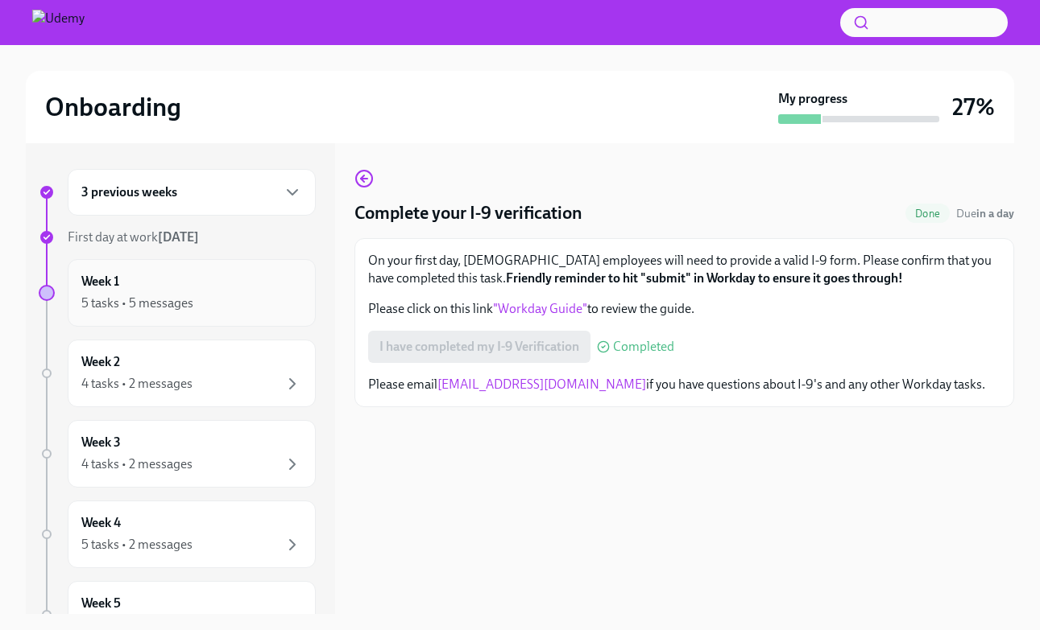
click at [273, 302] on div "5 tasks • 5 messages" at bounding box center [191, 303] width 221 height 19
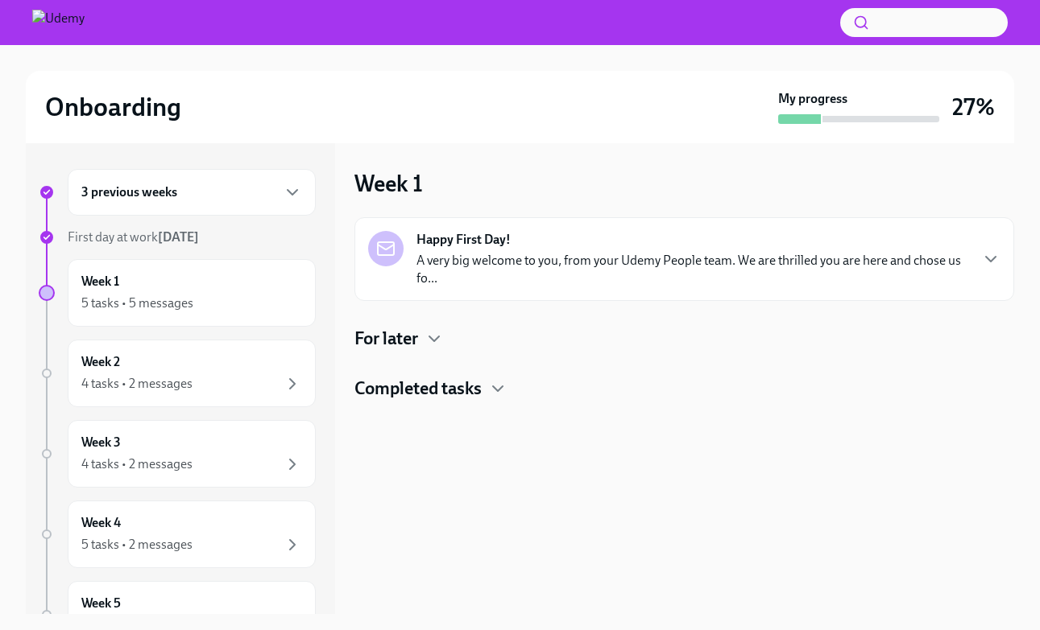
click at [697, 278] on p "A very big welcome to you, from your Udemy People team. We are thrilled you are…" at bounding box center [692, 269] width 552 height 35
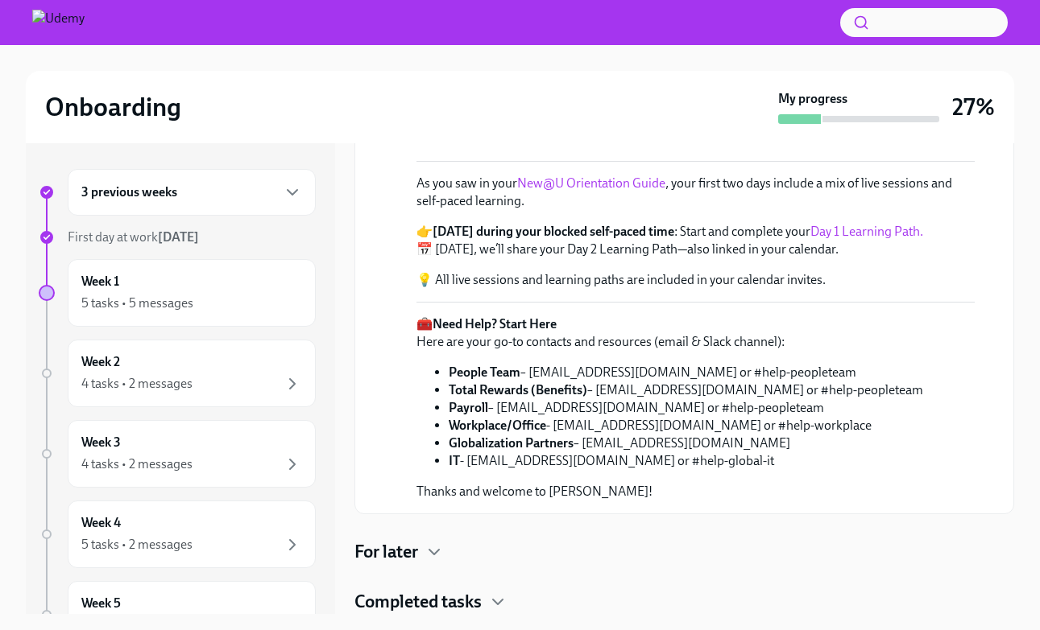
scroll to position [641, 0]
click at [437, 551] on icon "button" at bounding box center [433, 552] width 19 height 19
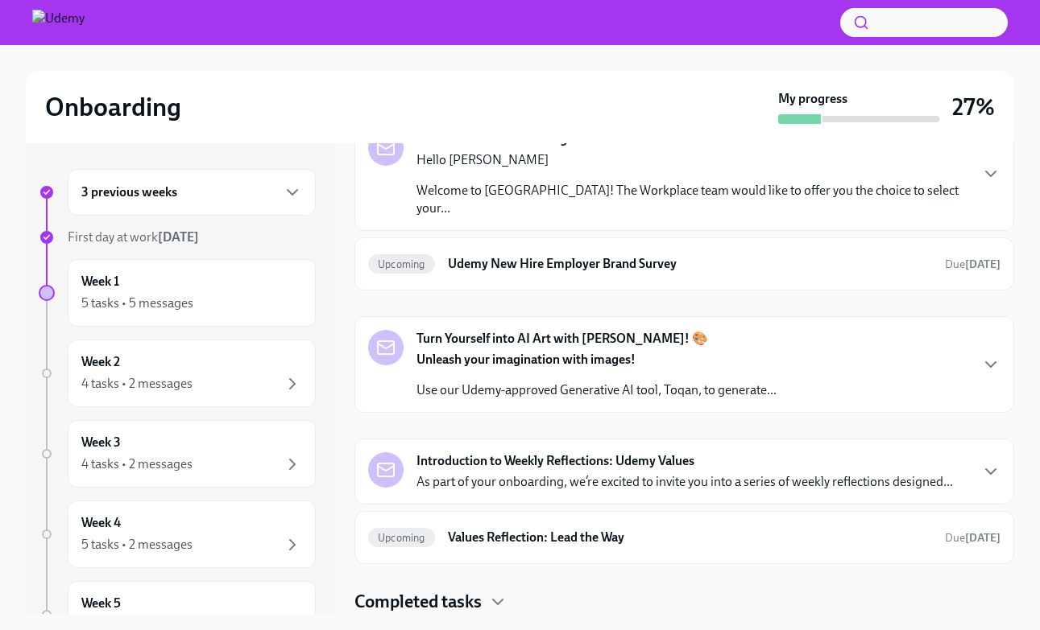
scroll to position [1070, 0]
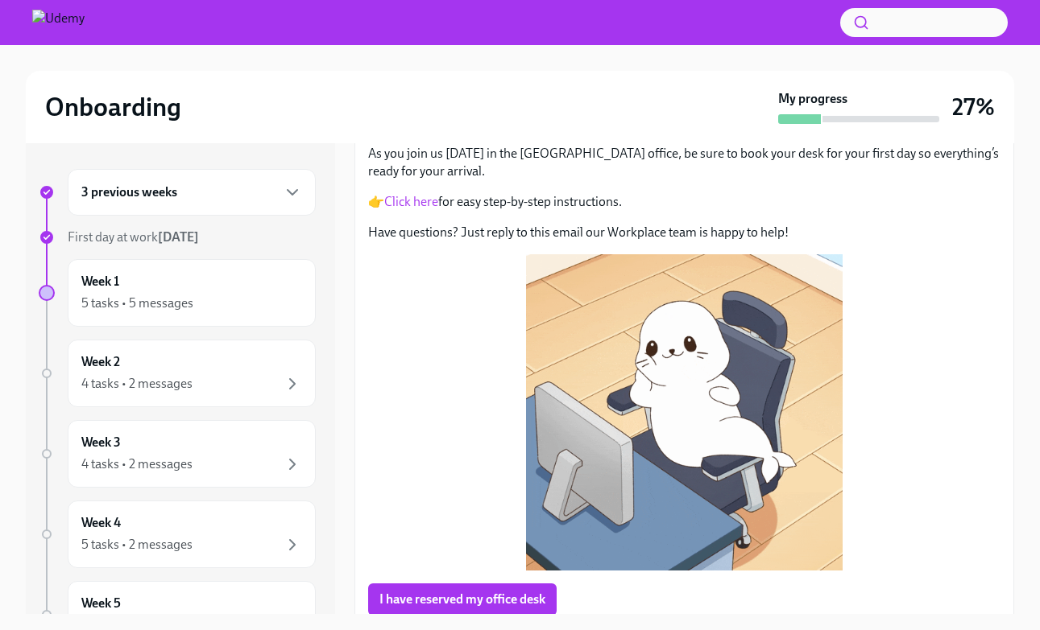
scroll to position [153, 0]
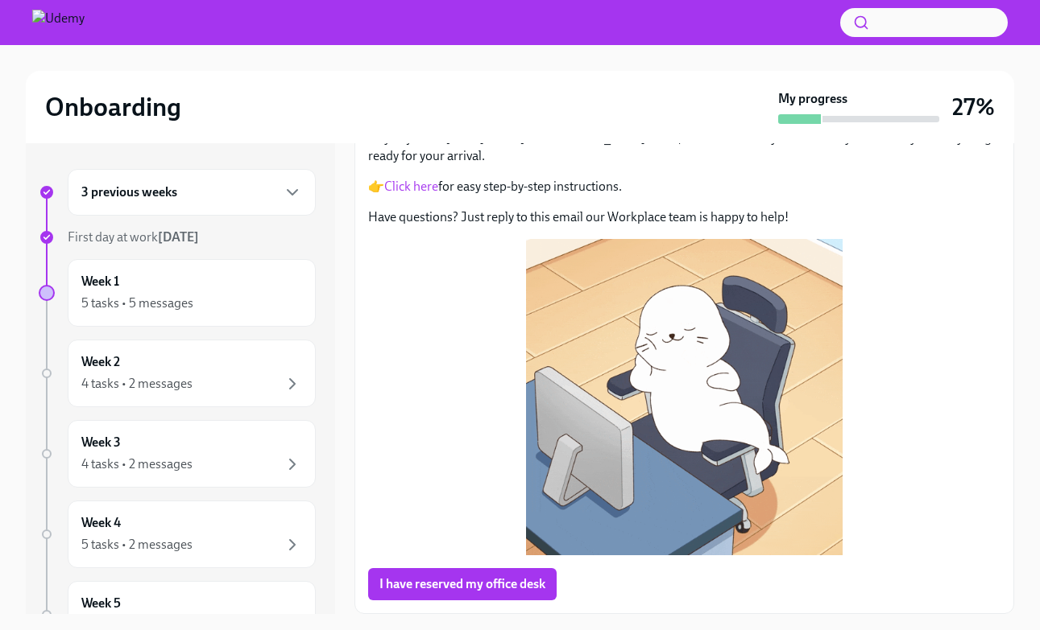
click at [417, 191] on link "Click here" at bounding box center [411, 186] width 54 height 15
click at [432, 587] on span "I have reserved my office desk" at bounding box center [462, 585] width 166 height 16
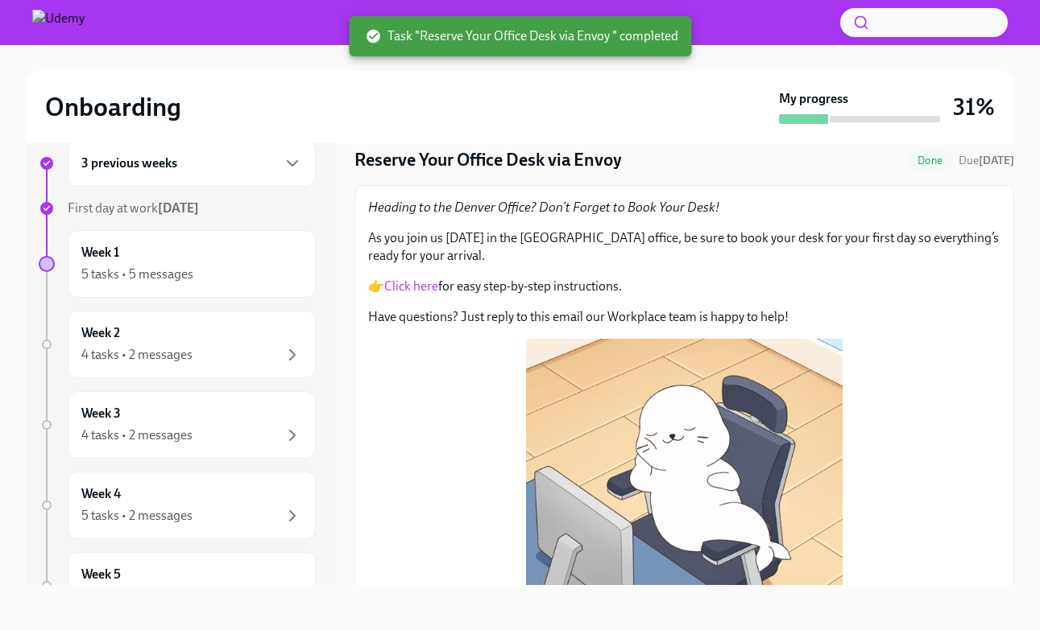
scroll to position [0, 0]
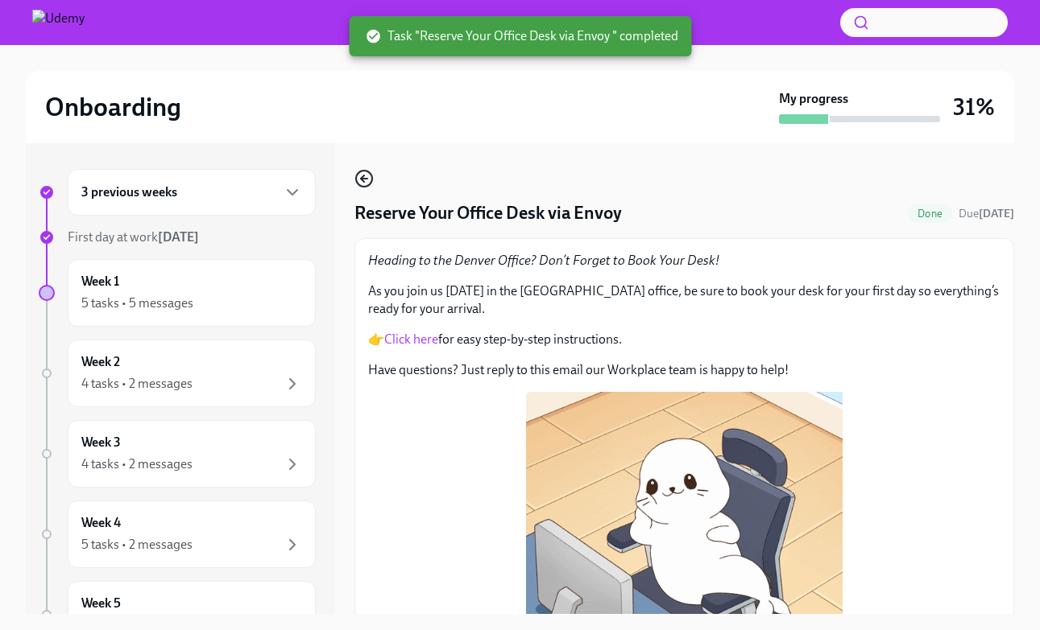
click at [367, 175] on icon "button" at bounding box center [363, 178] width 19 height 19
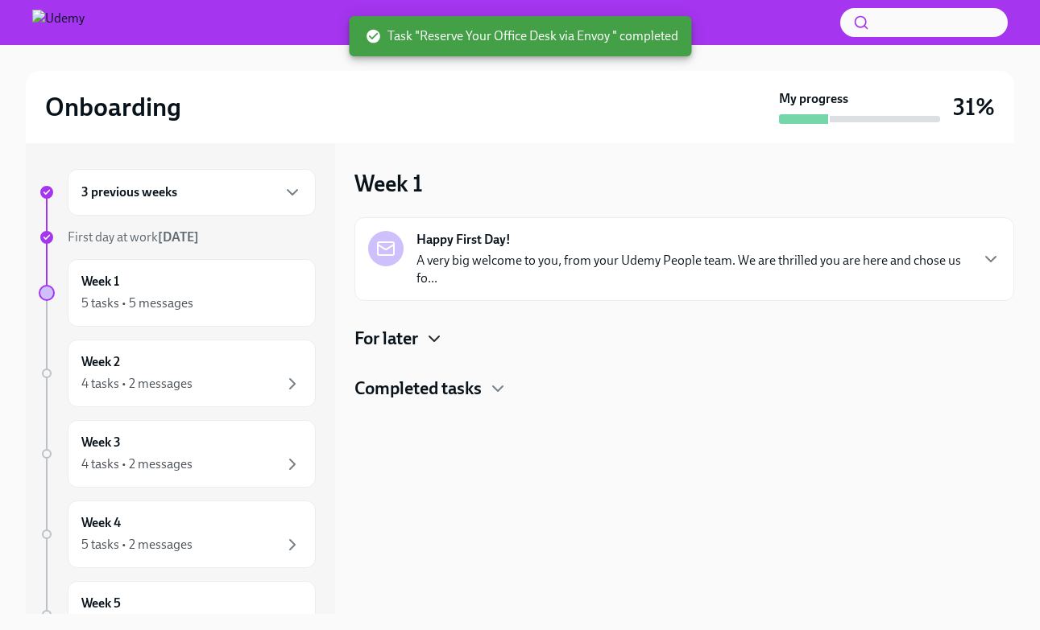
click at [439, 339] on icon "button" at bounding box center [433, 338] width 19 height 19
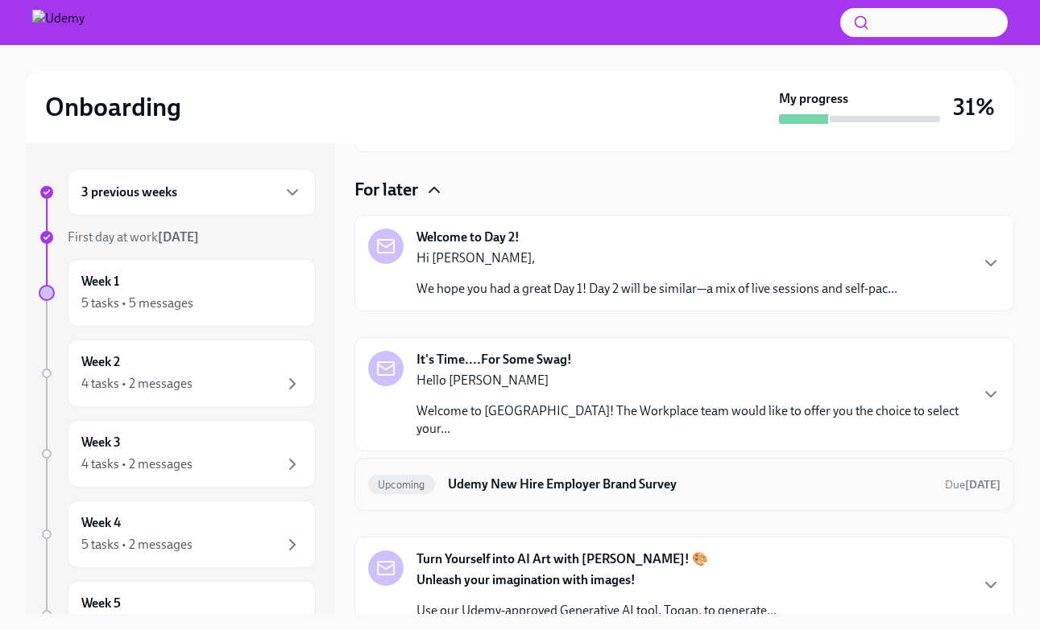
scroll to position [148, 0]
click at [648, 234] on div "Welcome to Day 2! Hi [PERSON_NAME], We hope you had a great Day 1! Day 2 will b…" at bounding box center [656, 263] width 481 height 69
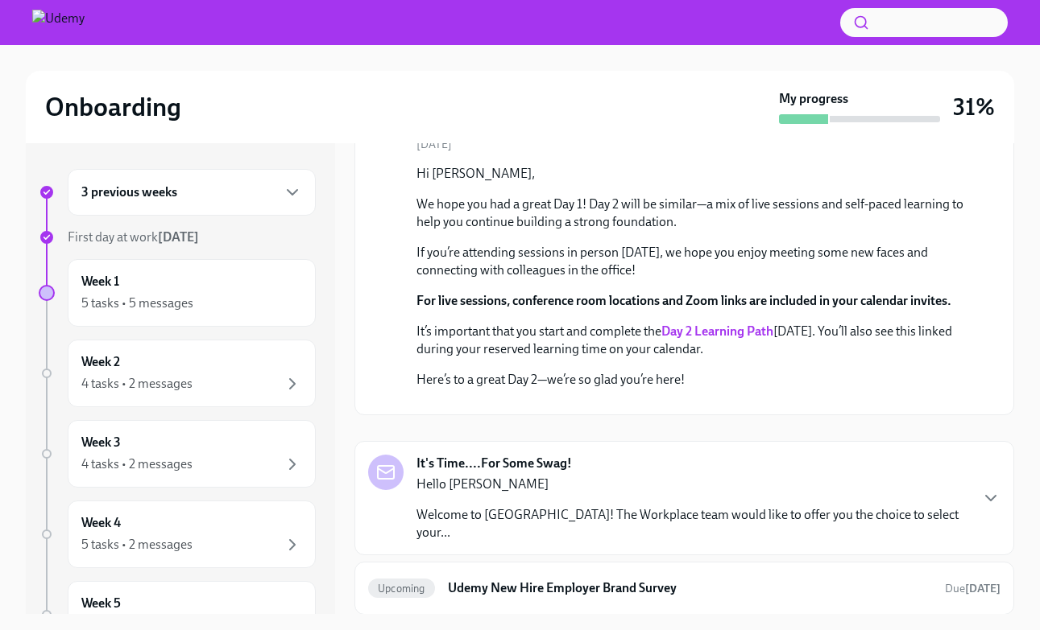
scroll to position [269, 0]
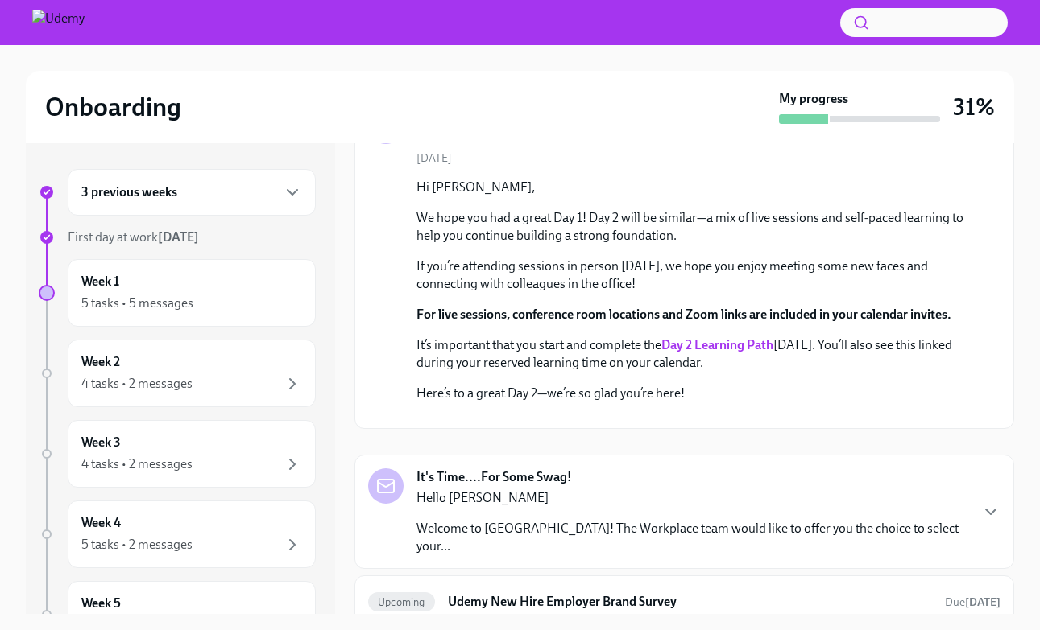
click at [714, 339] on strong "Day 2 Learning Path" at bounding box center [717, 344] width 112 height 15
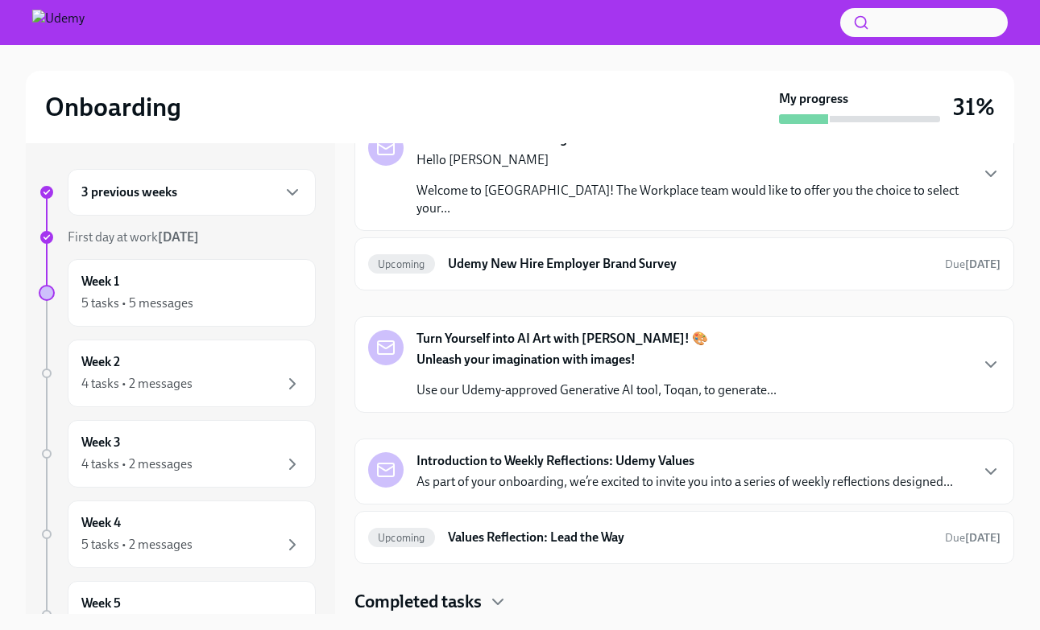
scroll to position [825, 0]
click at [268, 275] on div "Week 1 5 tasks • 5 messages" at bounding box center [191, 293] width 221 height 40
click at [685, 264] on h6 "Udemy New Hire Employer Brand Survey" at bounding box center [690, 264] width 484 height 18
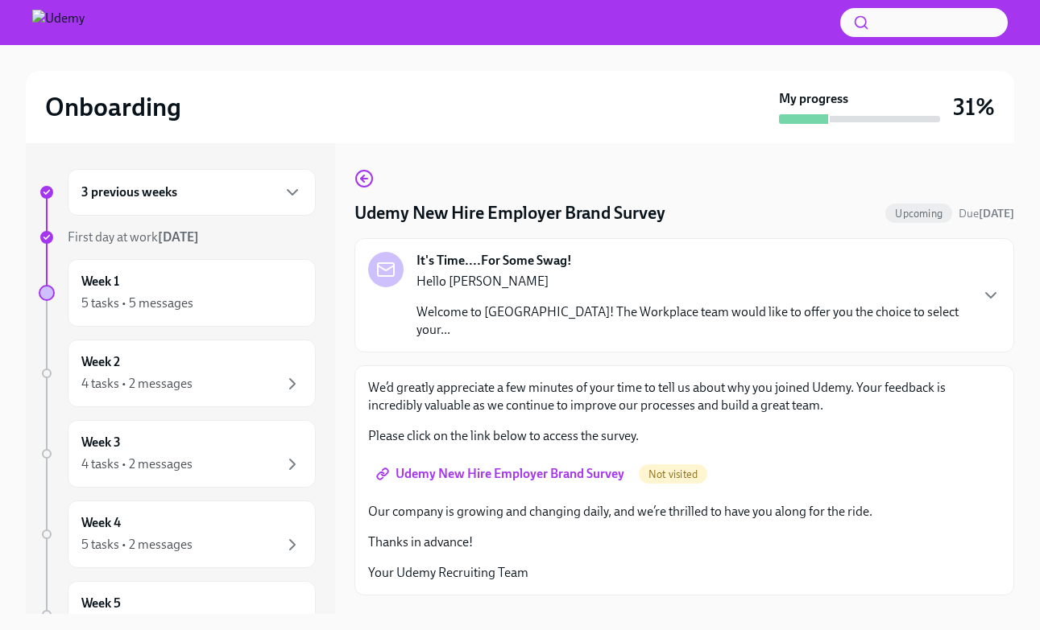
click at [637, 262] on div "It's Time....For Some Swag! Hello [PERSON_NAME] Welcome to [GEOGRAPHIC_DATA]! T…" at bounding box center [692, 295] width 552 height 87
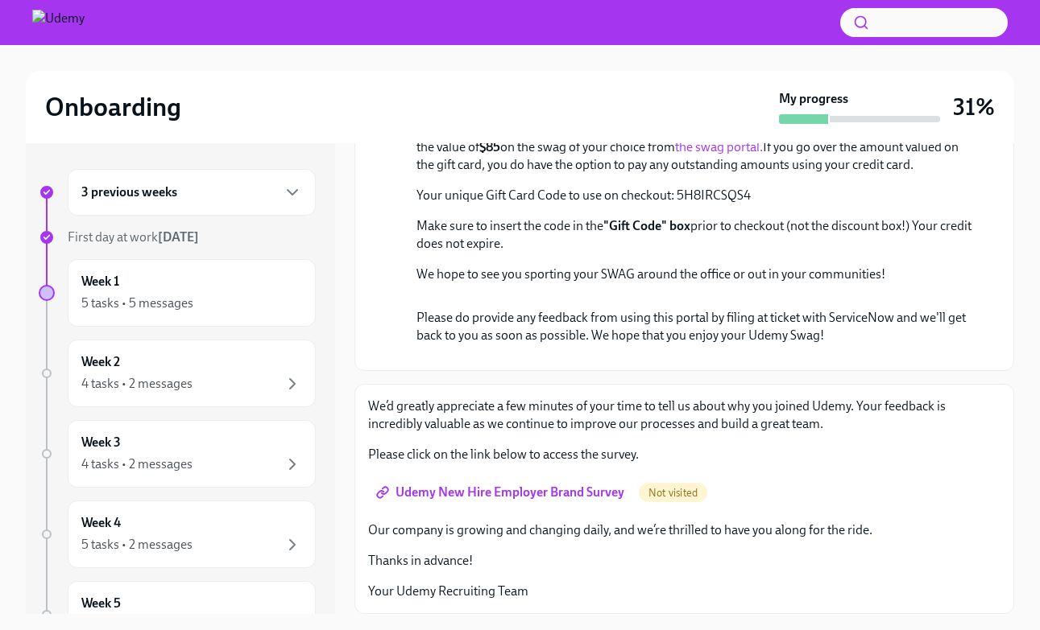
scroll to position [312, 0]
drag, startPoint x: 738, startPoint y: 338, endPoint x: 678, endPoint y: 341, distance: 59.7
click at [678, 205] on p "Your unique Gift Card Code to use on checkout: 5H8IRCSQS4" at bounding box center [695, 196] width 558 height 18
copy p "5H8IRCSQS4"
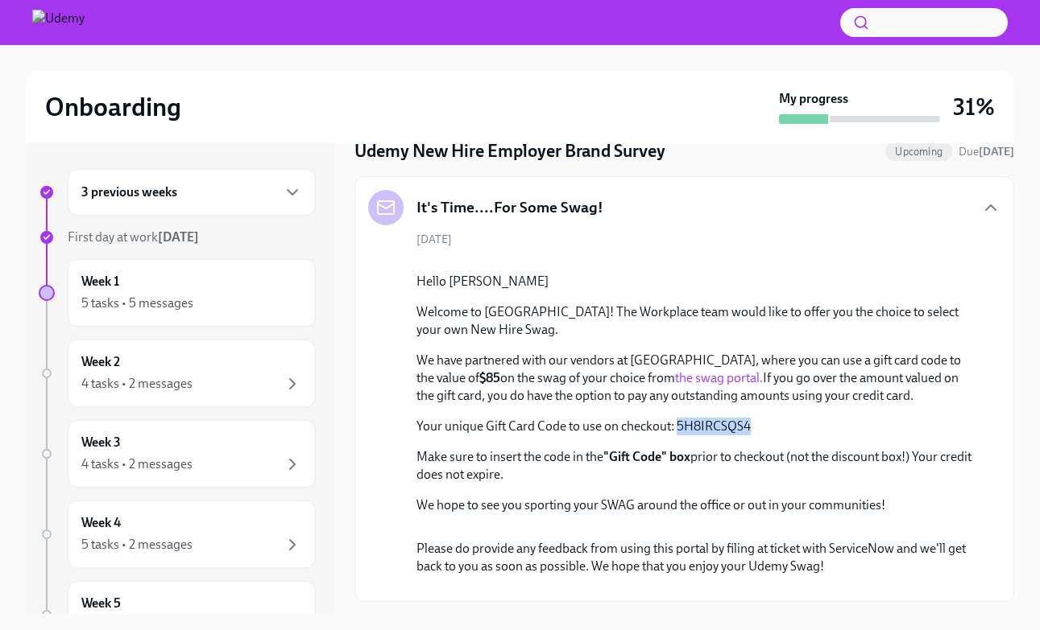
scroll to position [118, 0]
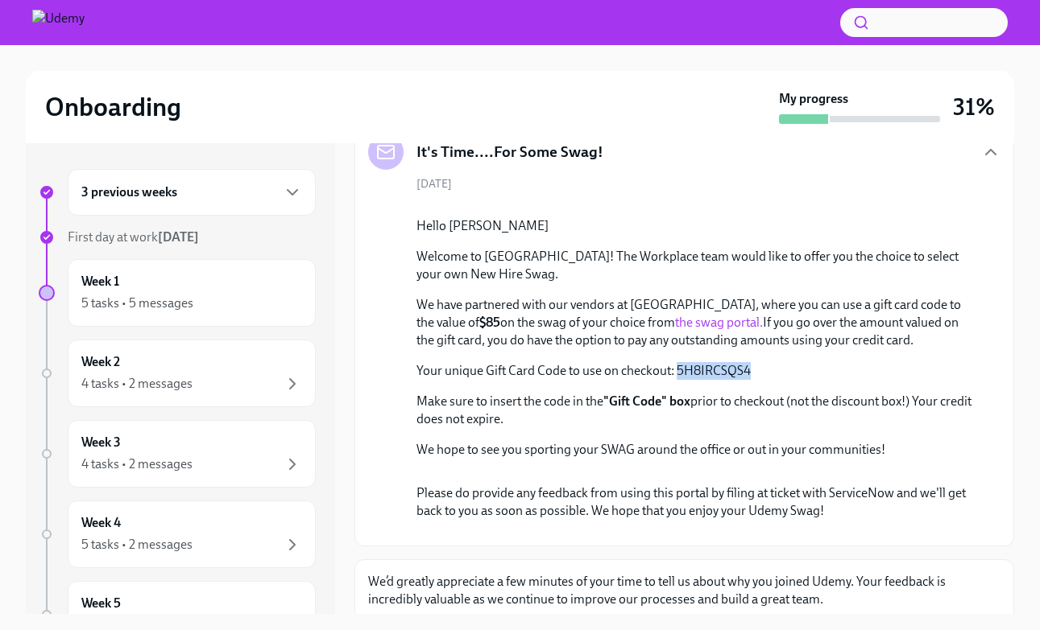
click at [675, 330] on link "the swag portal." at bounding box center [719, 322] width 88 height 15
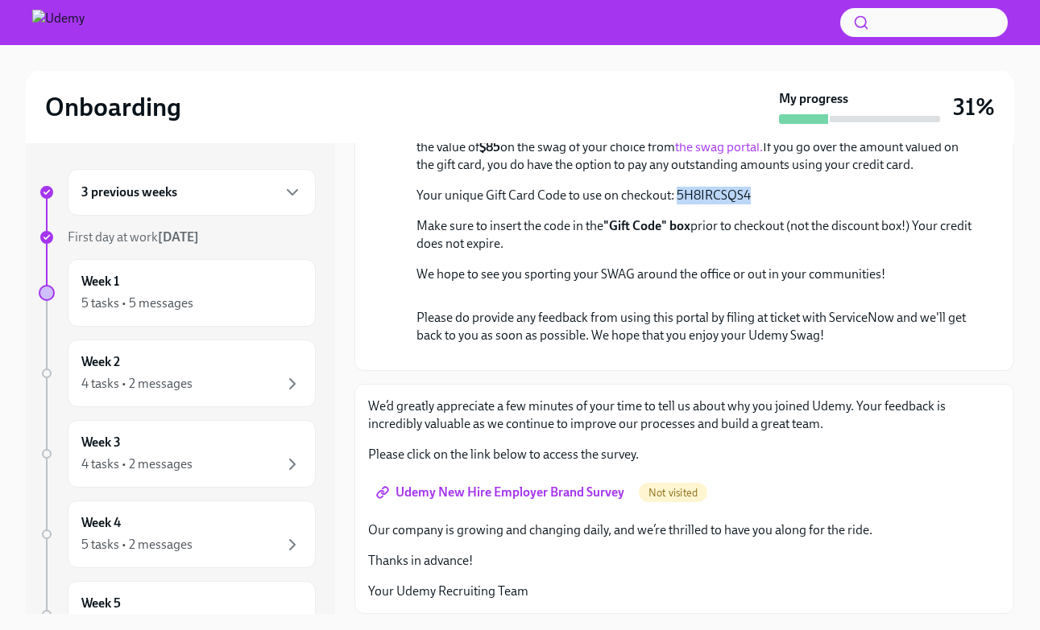
scroll to position [29, 0]
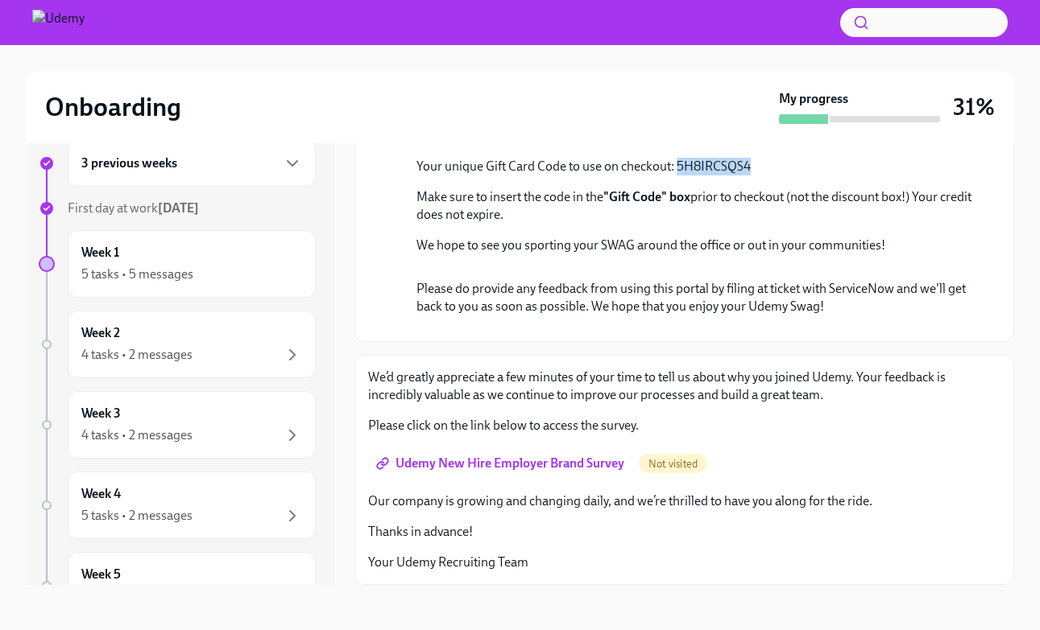
click at [519, 468] on span "Udemy New Hire Employer Brand Survey" at bounding box center [501, 464] width 245 height 16
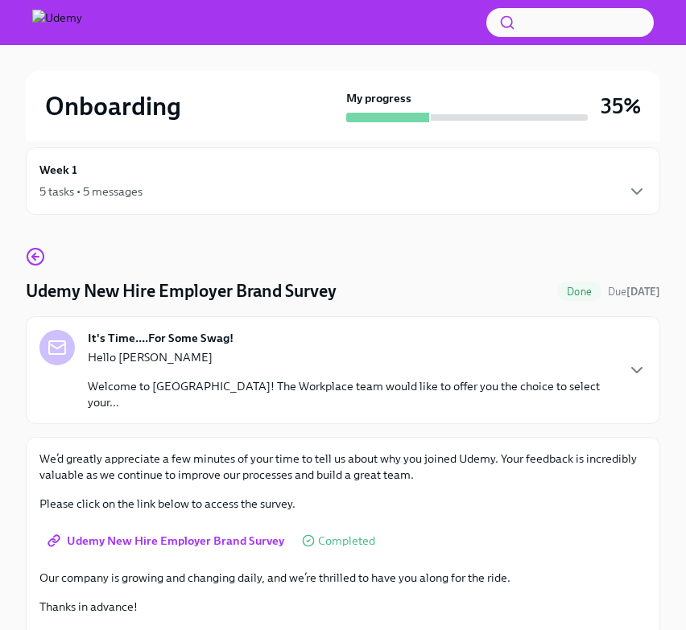
scroll to position [0, 0]
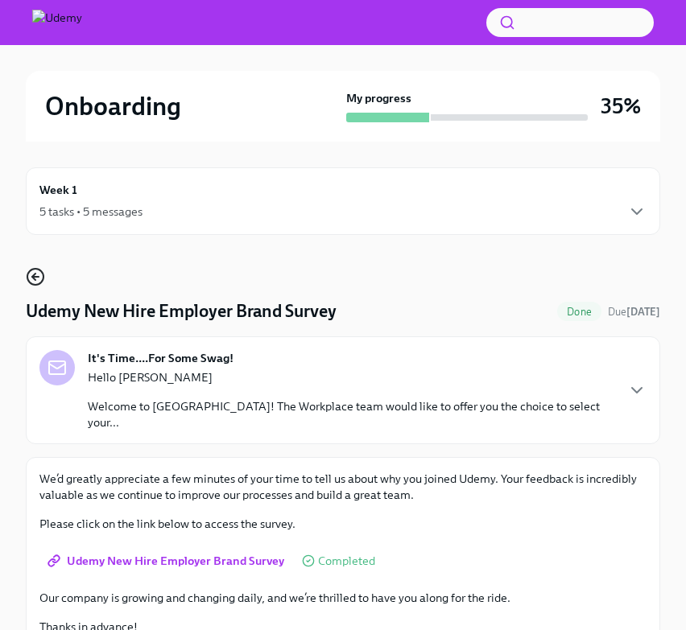
click at [44, 276] on icon "button" at bounding box center [35, 276] width 19 height 19
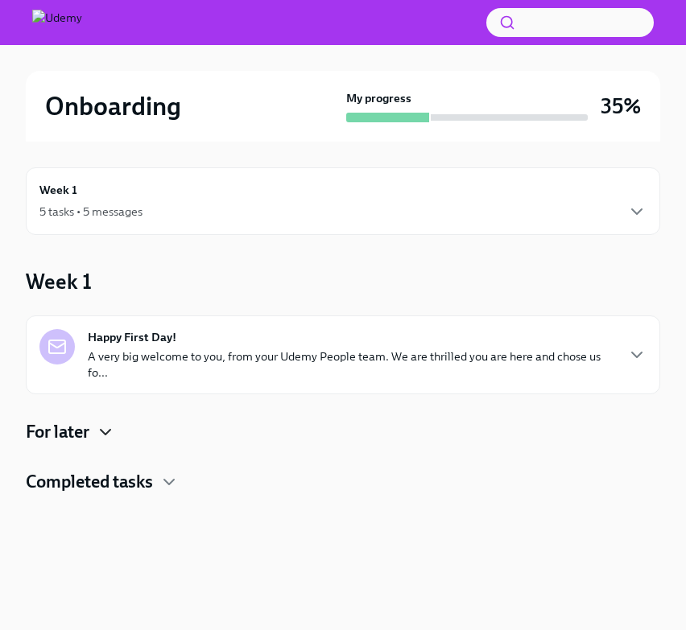
click at [110, 428] on icon "button" at bounding box center [105, 432] width 19 height 19
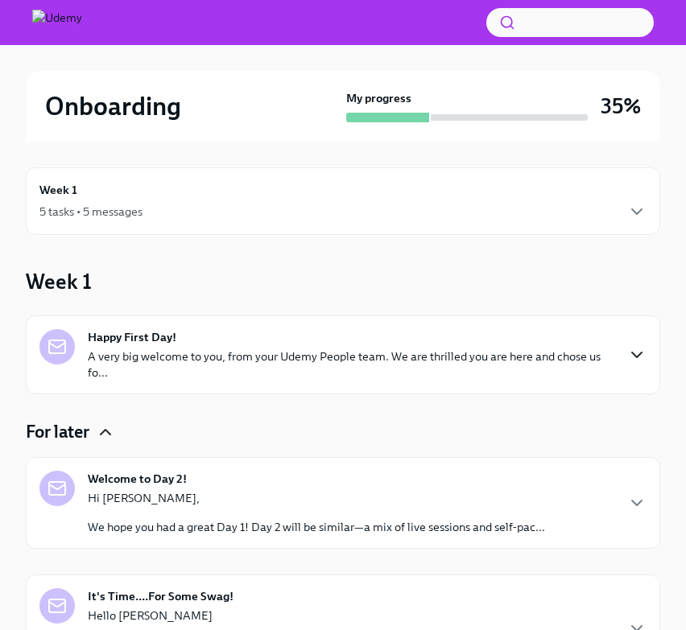
click at [641, 358] on icon "button" at bounding box center [636, 354] width 19 height 19
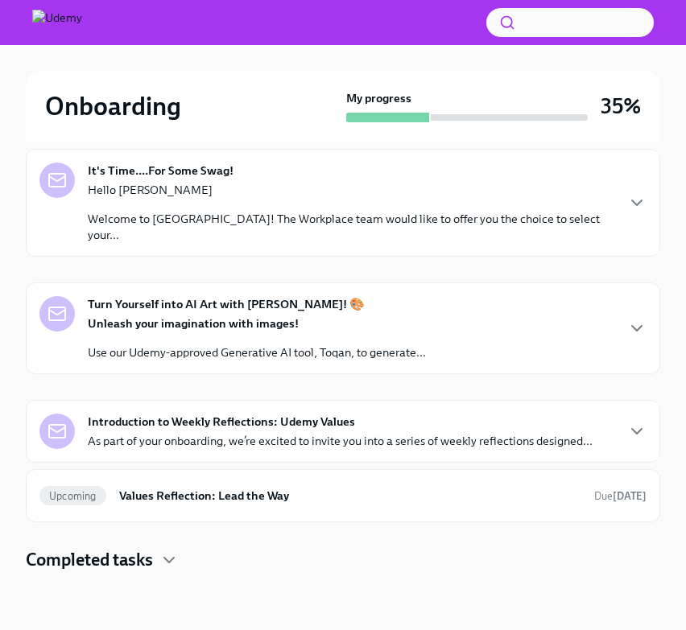
scroll to position [1097, 0]
click at [634, 87] on icon "button" at bounding box center [636, 77] width 19 height 19
click at [622, 214] on div "It's Time....For Some Swag! Hello [PERSON_NAME] Welcome to [GEOGRAPHIC_DATA]! T…" at bounding box center [342, 203] width 607 height 81
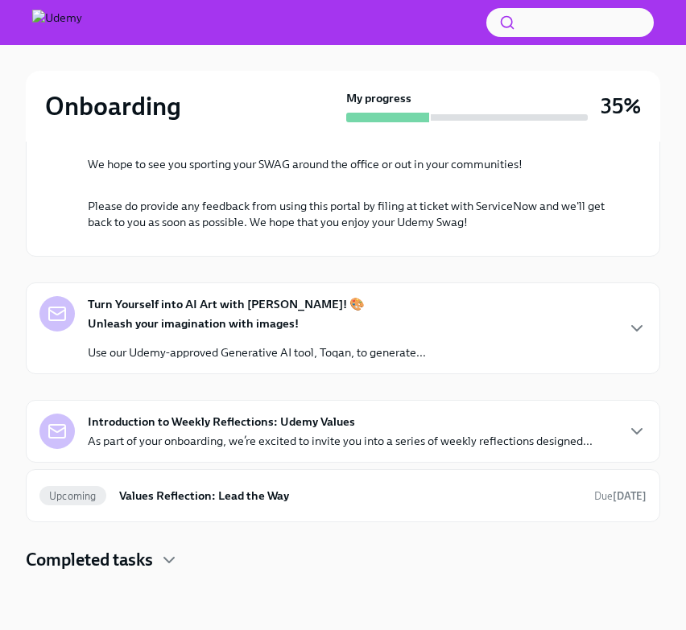
scroll to position [2329, 0]
click at [623, 361] on div "Turn Yourself into AI Art with [PERSON_NAME]! 🎨 Unleash your imagination with i…" at bounding box center [342, 328] width 607 height 64
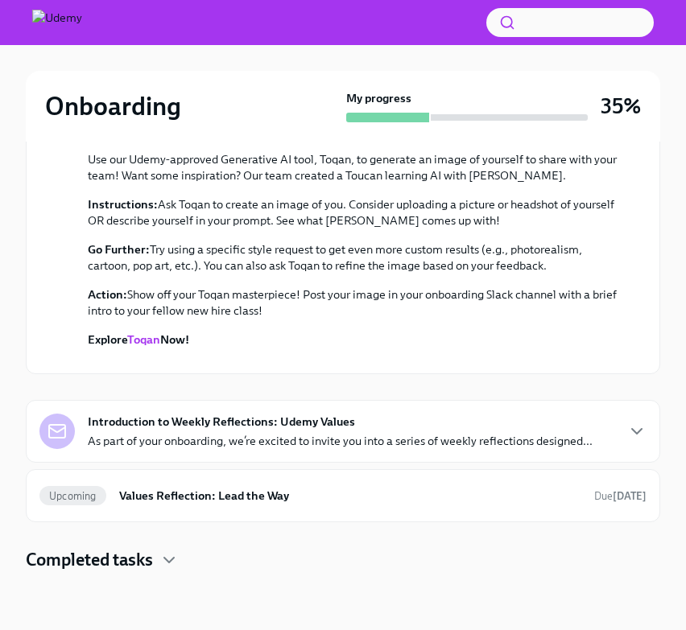
scroll to position [2436, 0]
click at [153, 347] on link "Toqan" at bounding box center [143, 340] width 33 height 14
click at [420, 419] on div "Introduction to Weekly Reflections: Udemy Values As part of your onboarding, we…" at bounding box center [340, 431] width 505 height 35
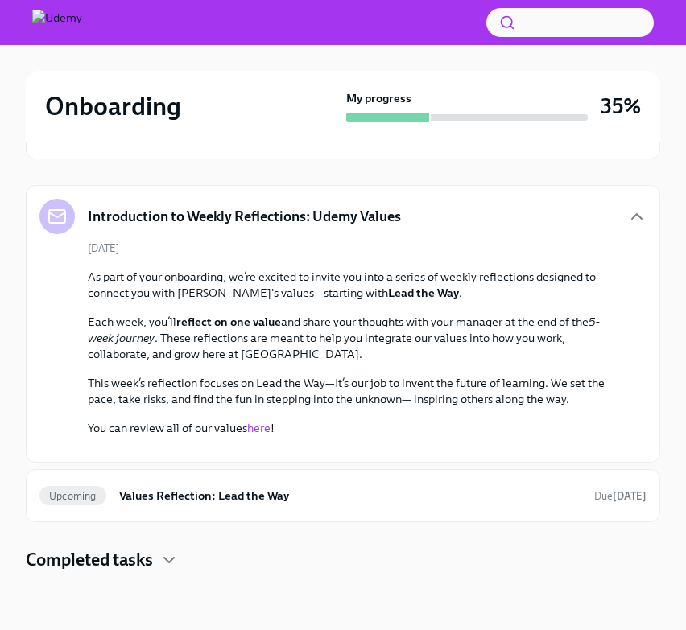
scroll to position [3127, 0]
click at [254, 421] on link "here" at bounding box center [258, 428] width 23 height 14
click at [354, 501] on h6 "Values Reflection: Lead the Way" at bounding box center [350, 496] width 462 height 18
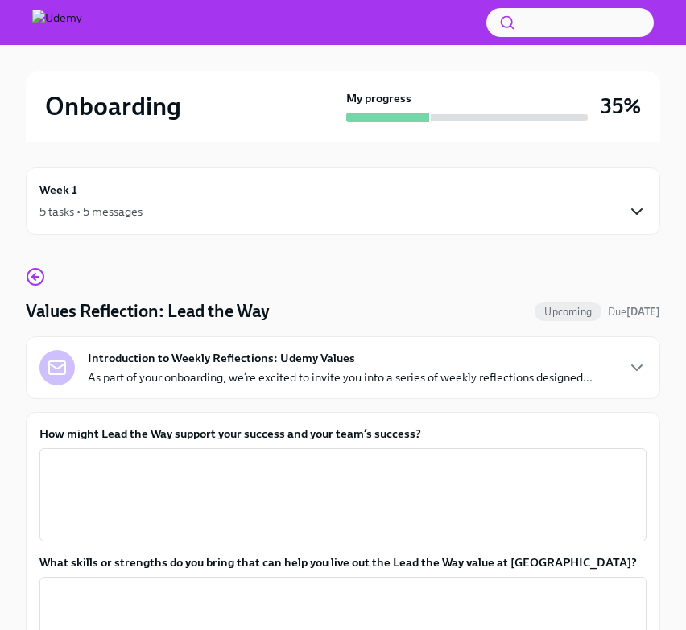
click at [627, 217] on icon "button" at bounding box center [636, 211] width 19 height 19
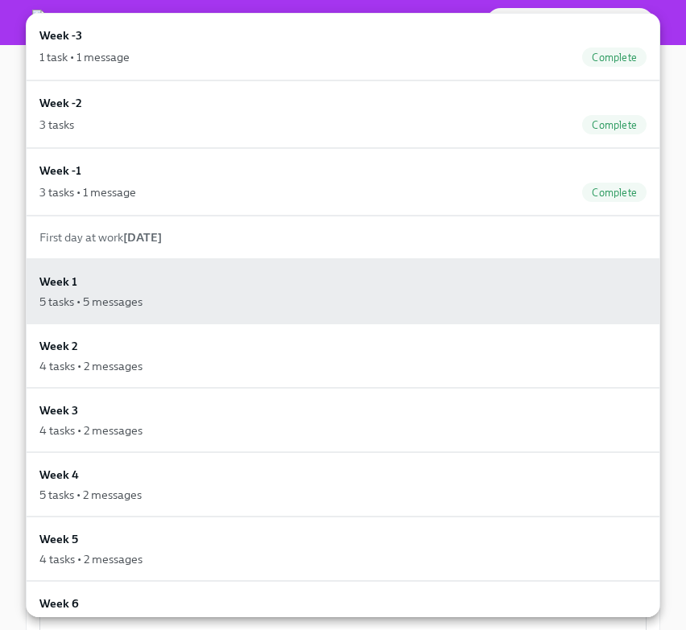
click at [674, 143] on div at bounding box center [343, 315] width 686 height 630
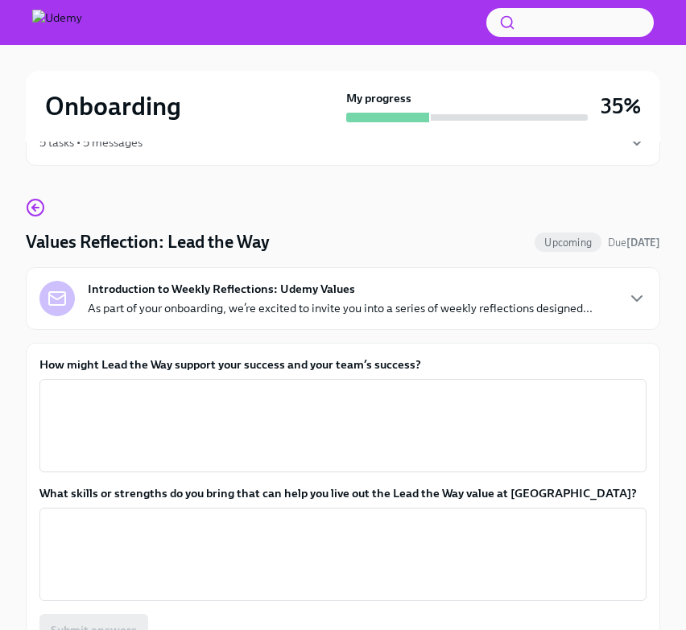
scroll to position [62, 0]
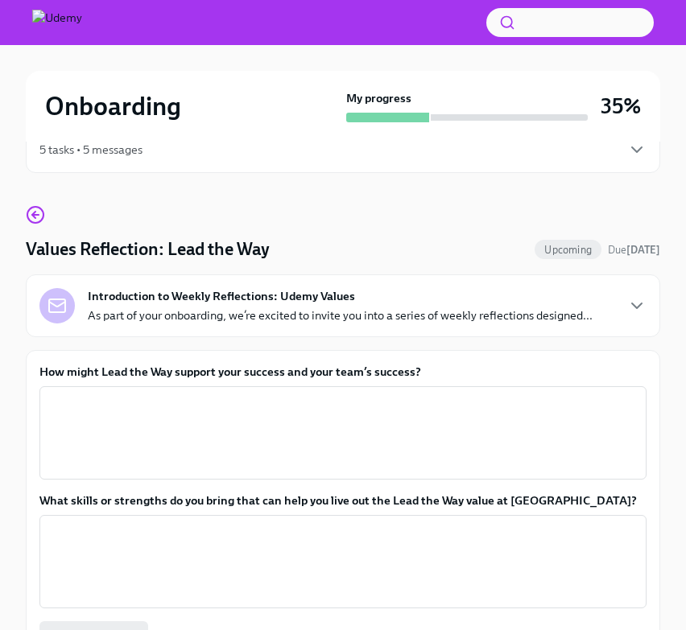
click at [113, 298] on strong "Introduction to Weekly Reflections: Udemy Values" at bounding box center [221, 296] width 267 height 16
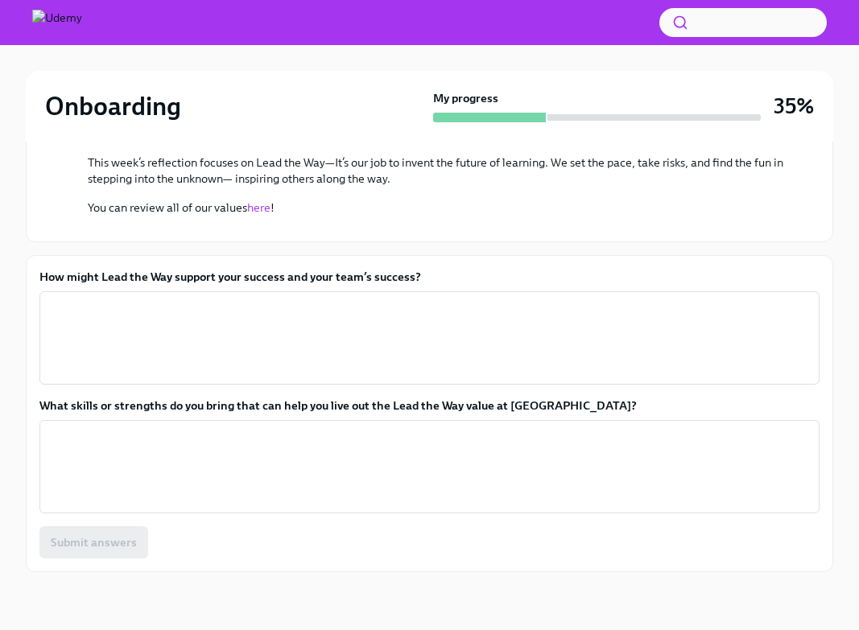
scroll to position [630, 0]
